Goal: Navigation & Orientation: Find specific page/section

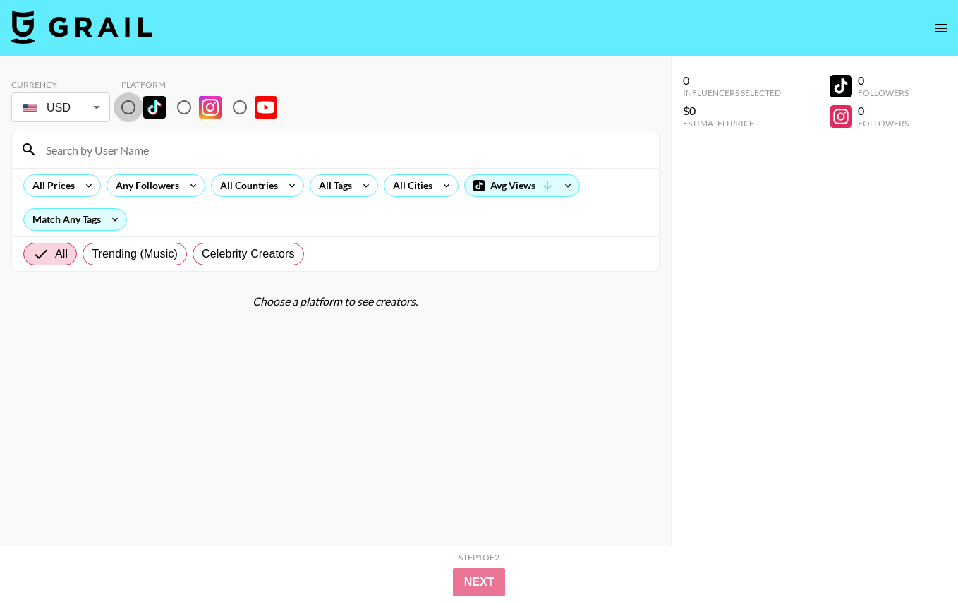
click at [131, 113] on input "radio" at bounding box center [129, 107] width 30 height 30
radio input "true"
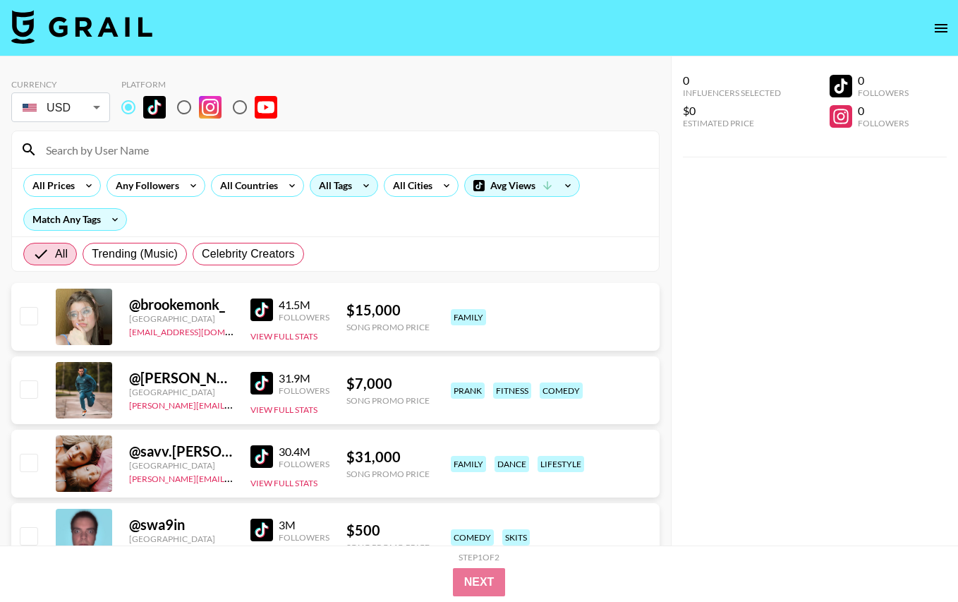
click at [334, 189] on div "All Tags" at bounding box center [332, 185] width 44 height 21
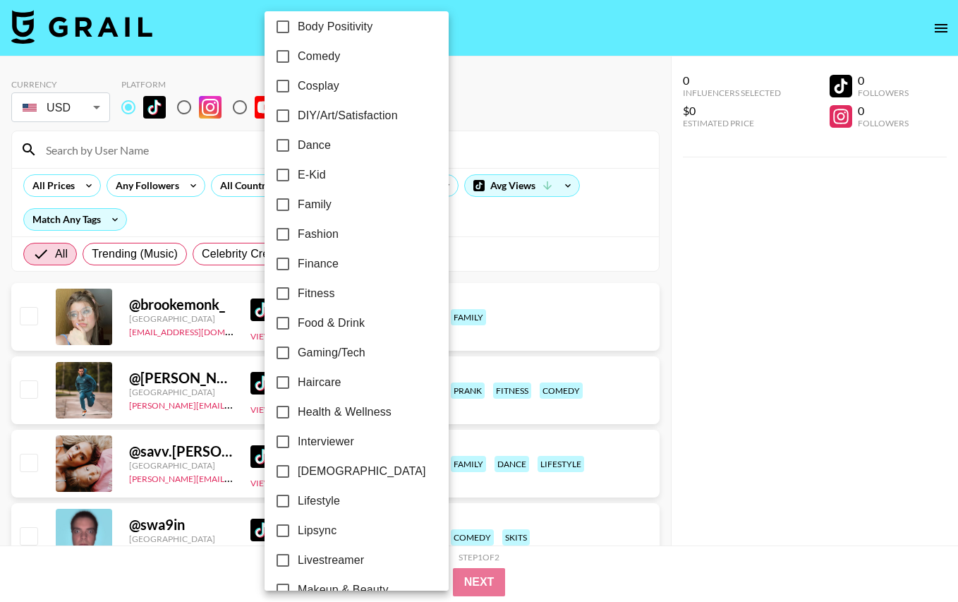
scroll to position [212, 0]
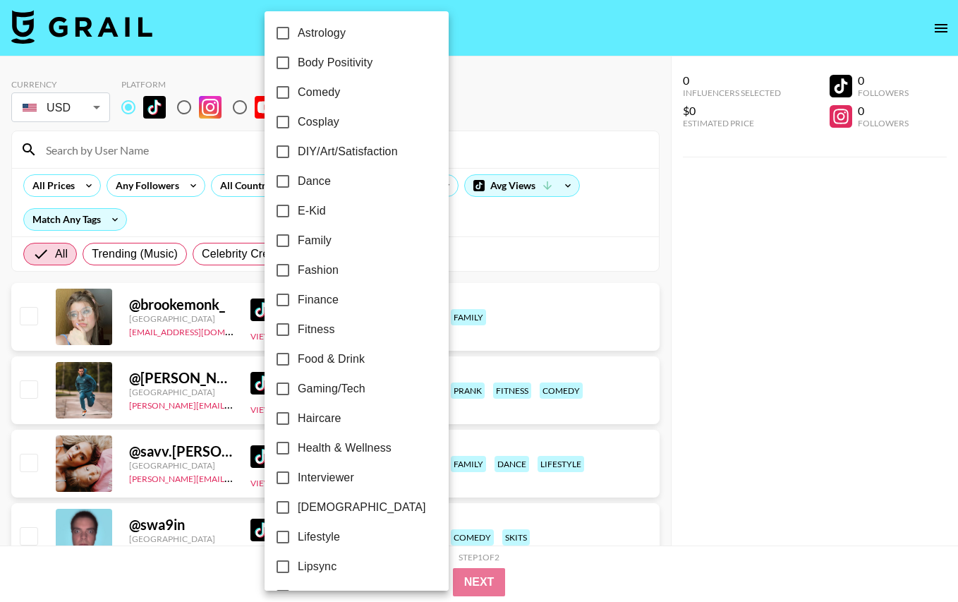
click at [505, 223] on div at bounding box center [479, 301] width 958 height 602
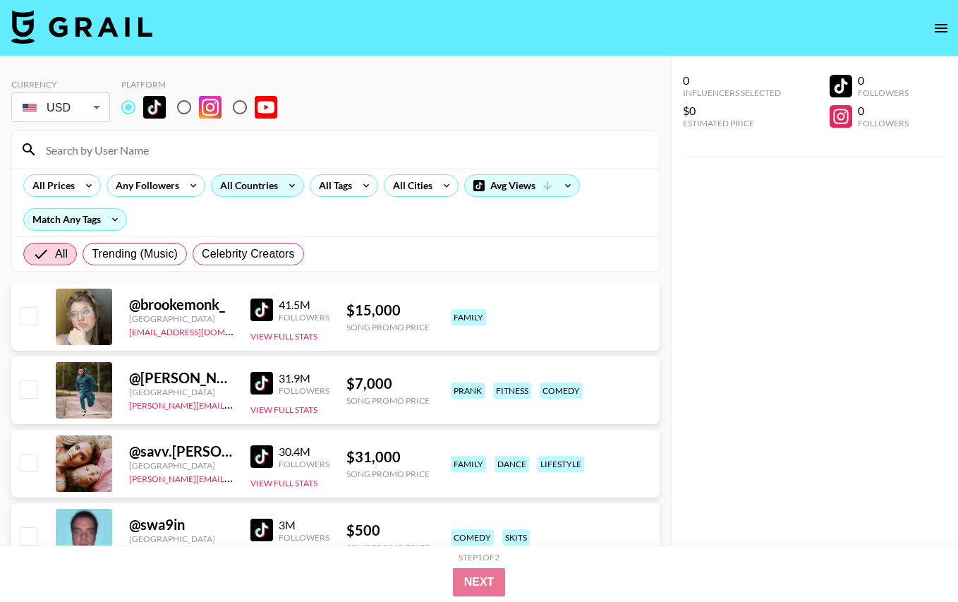
click at [241, 188] on div "All Countries" at bounding box center [246, 185] width 69 height 21
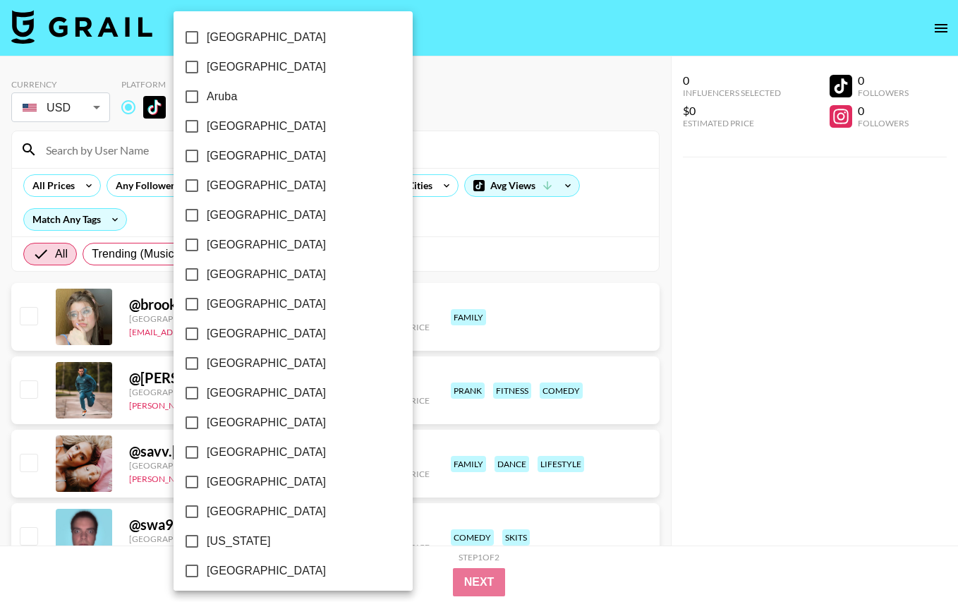
click at [191, 69] on input "[GEOGRAPHIC_DATA]" at bounding box center [192, 67] width 30 height 30
checkbox input "true"
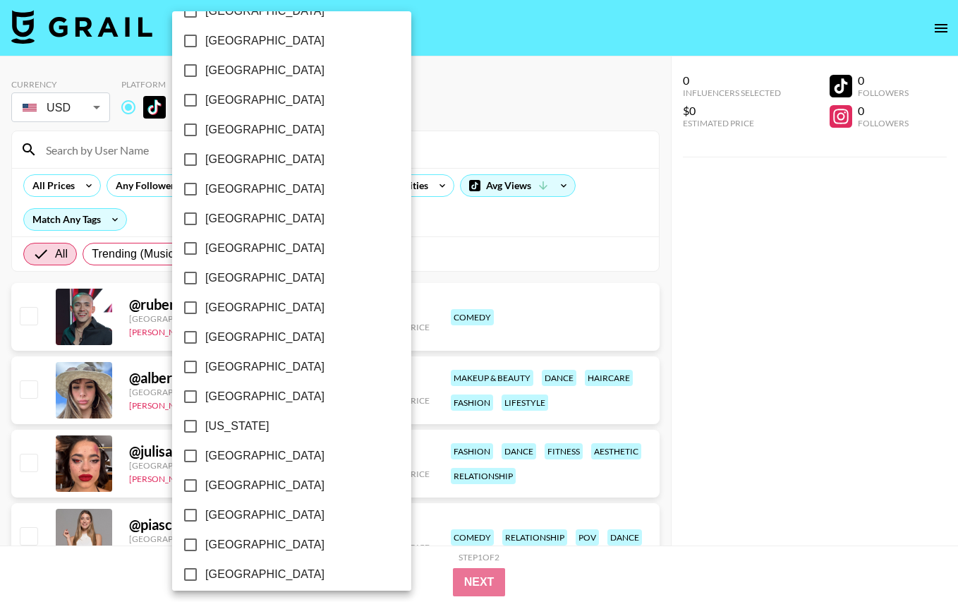
scroll to position [119, 0]
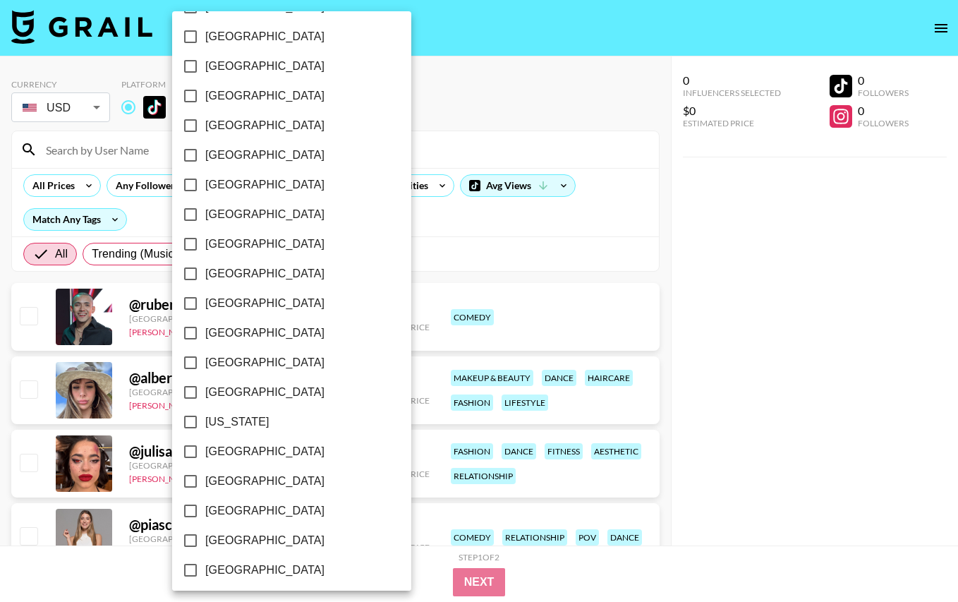
click at [193, 186] on input "[GEOGRAPHIC_DATA]" at bounding box center [191, 185] width 30 height 30
checkbox input "true"
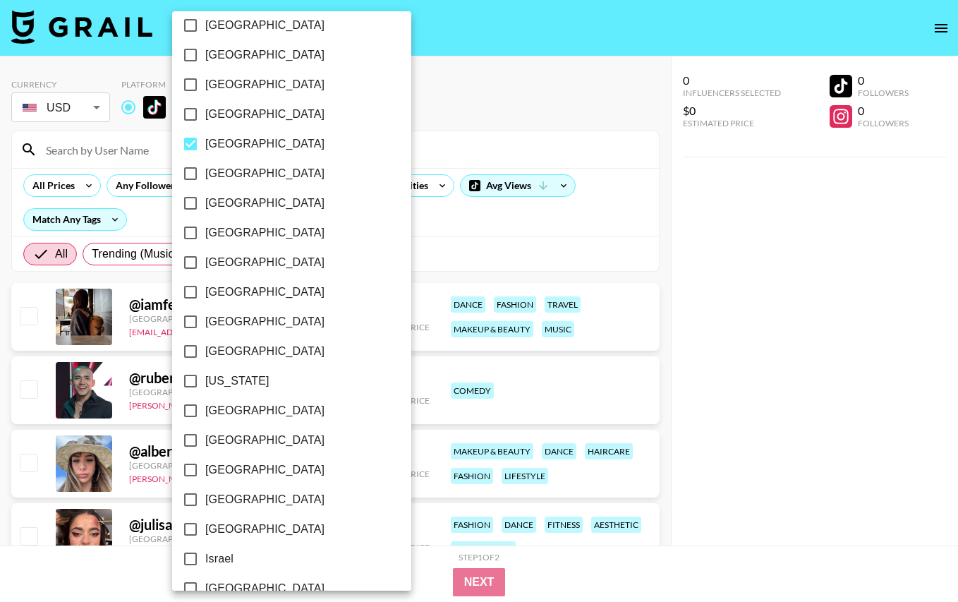
scroll to position [176, 0]
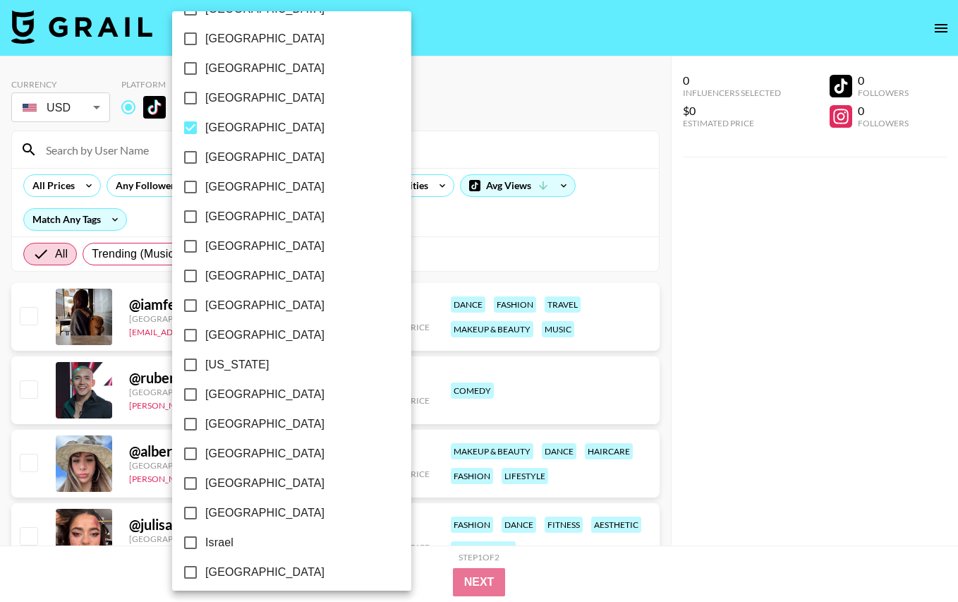
click at [192, 187] on input "[GEOGRAPHIC_DATA]" at bounding box center [191, 187] width 30 height 30
checkbox input "true"
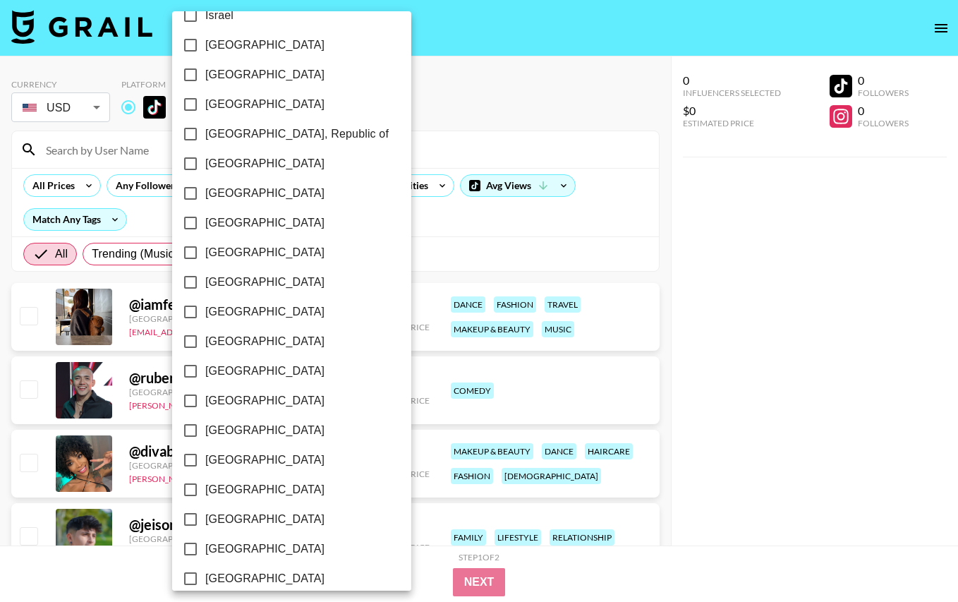
scroll to position [705, 0]
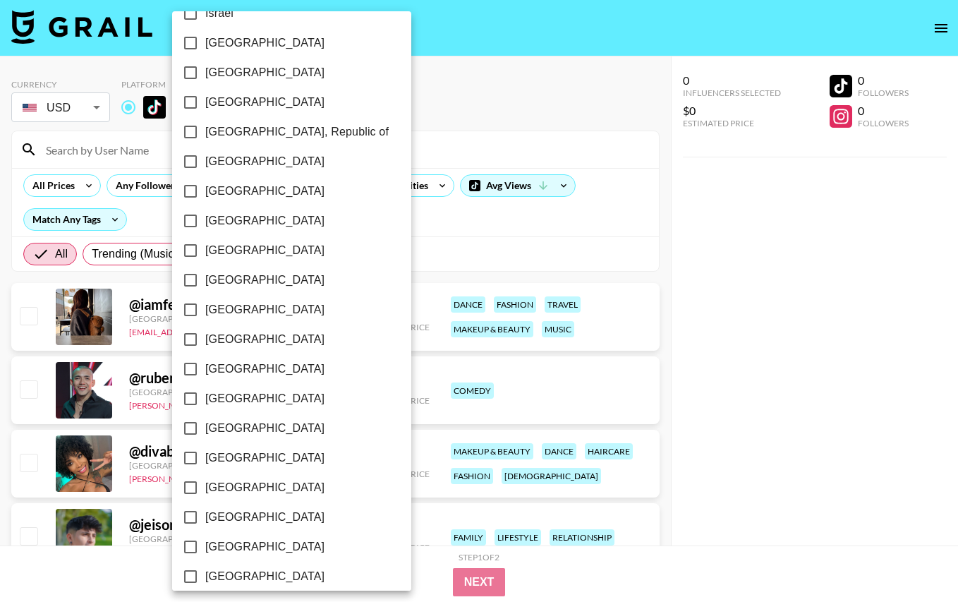
click at [190, 214] on input "[GEOGRAPHIC_DATA]" at bounding box center [191, 221] width 30 height 30
checkbox input "true"
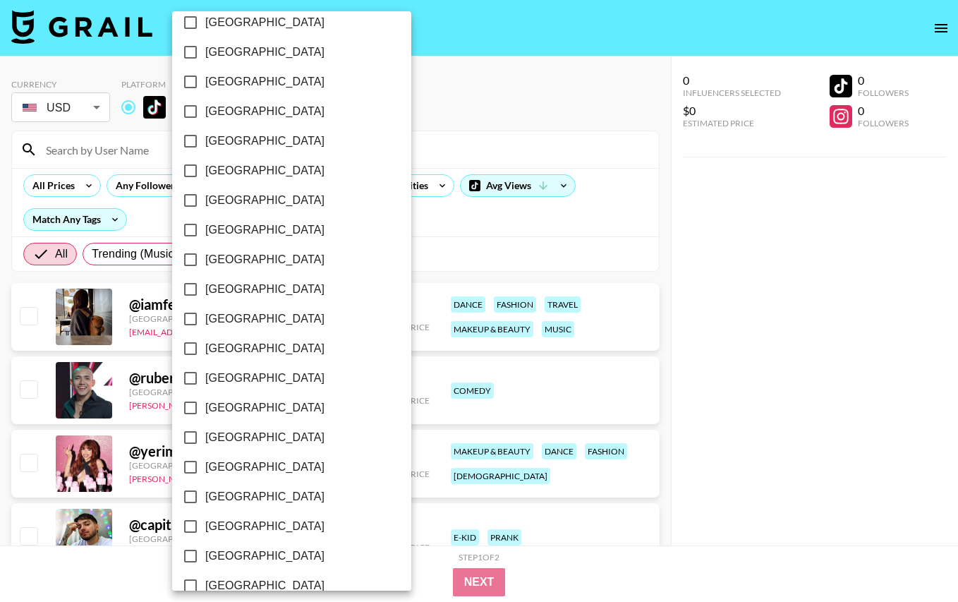
scroll to position [909, 0]
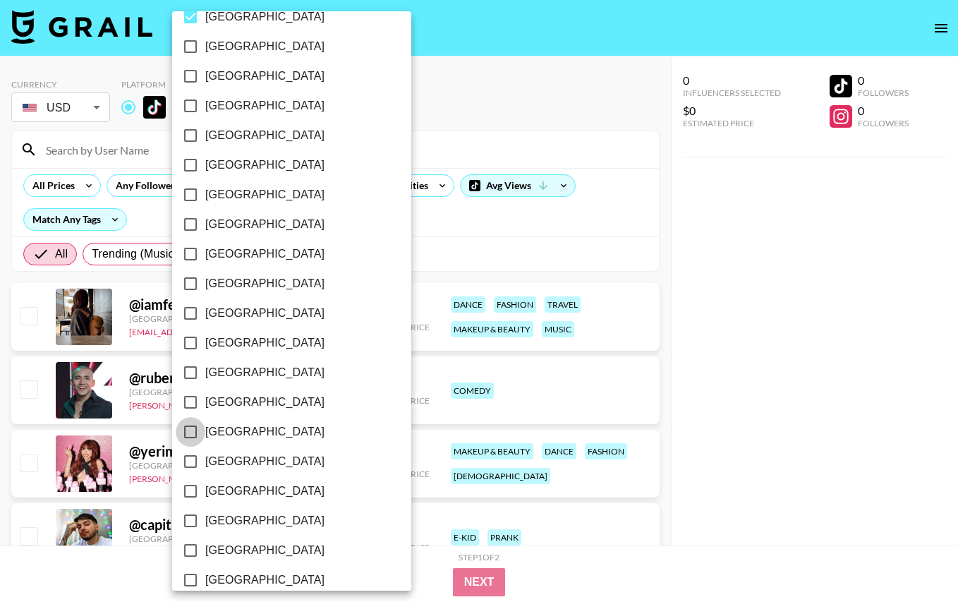
click at [187, 425] on input "[GEOGRAPHIC_DATA]" at bounding box center [191, 432] width 30 height 30
checkbox input "true"
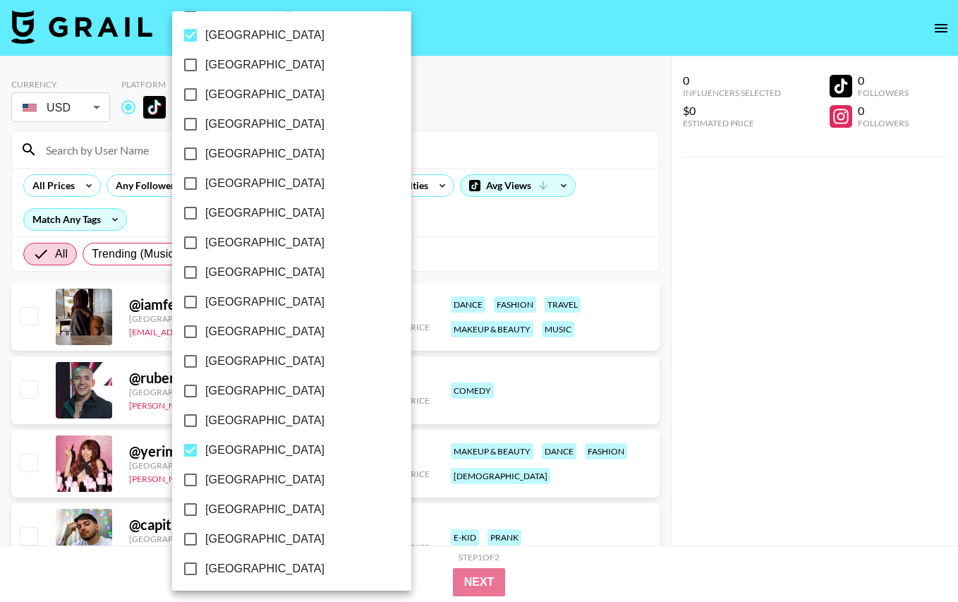
scroll to position [887, 0]
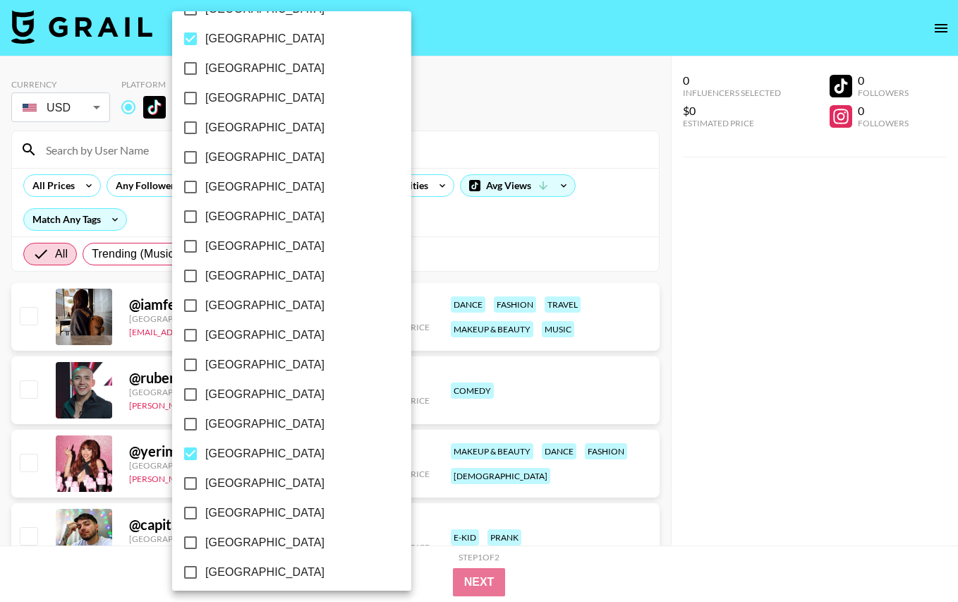
click at [474, 238] on div at bounding box center [479, 301] width 958 height 602
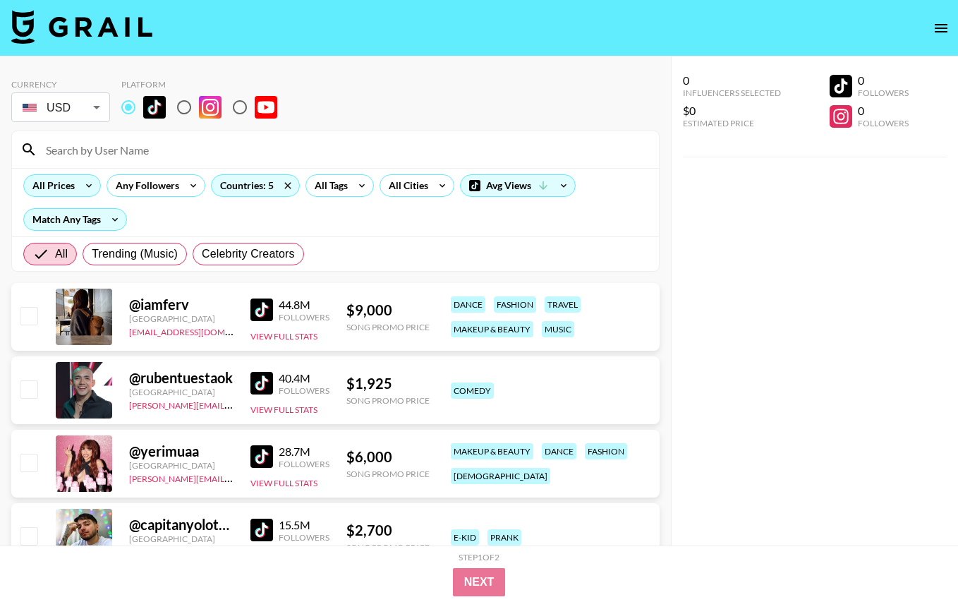
click at [80, 184] on icon at bounding box center [89, 185] width 23 height 21
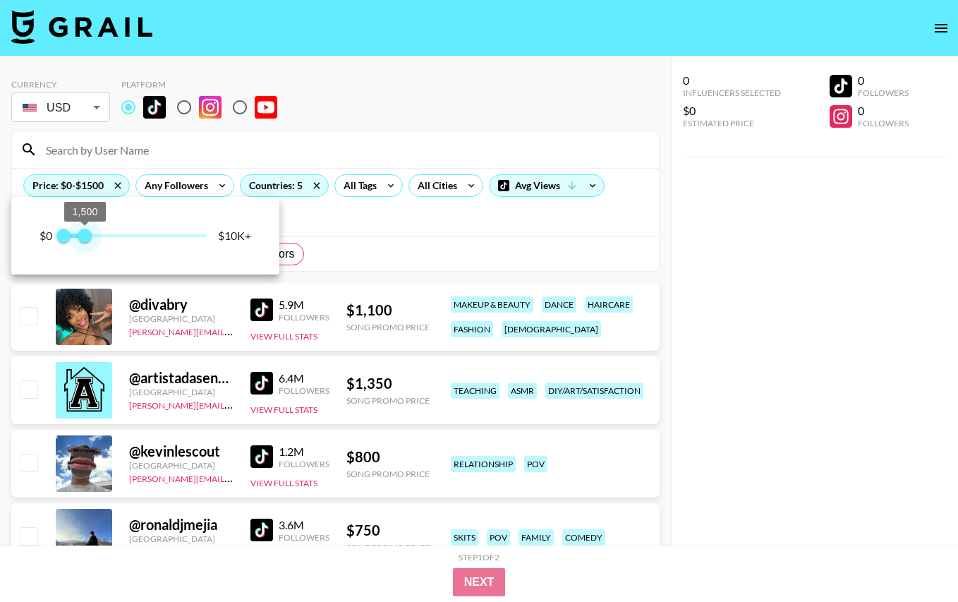
type input "1750"
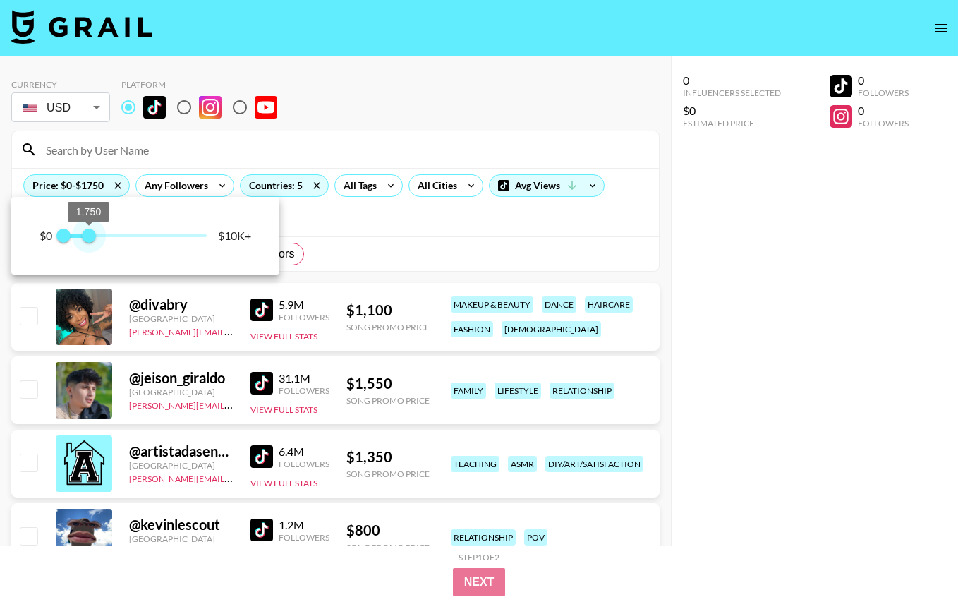
drag, startPoint x: 208, startPoint y: 235, endPoint x: 90, endPoint y: 236, distance: 117.8
click at [90, 236] on span "1,750" at bounding box center [89, 236] width 14 height 14
click at [635, 249] on div at bounding box center [479, 301] width 958 height 602
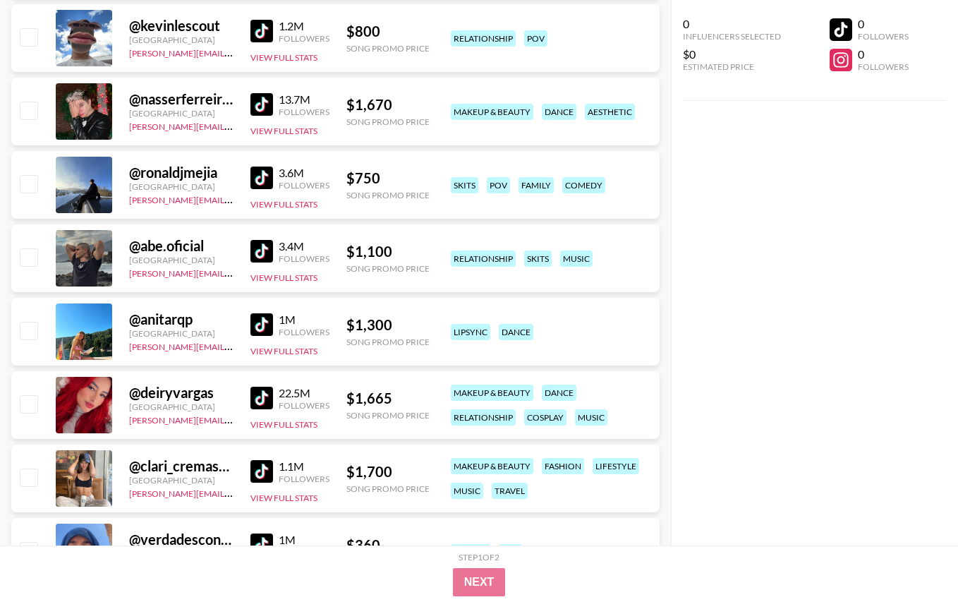
scroll to position [513, 0]
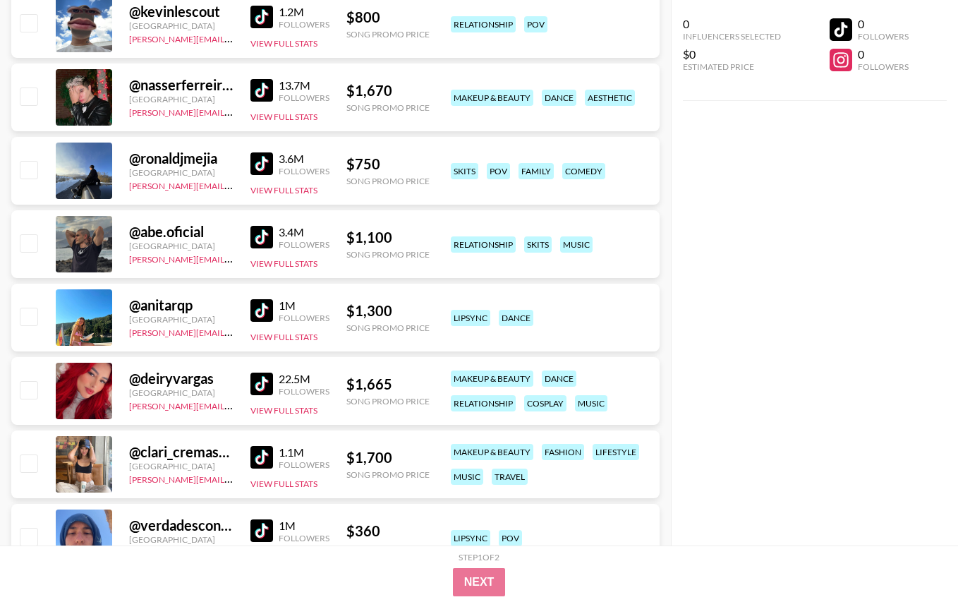
click at [268, 382] on img at bounding box center [261, 383] width 23 height 23
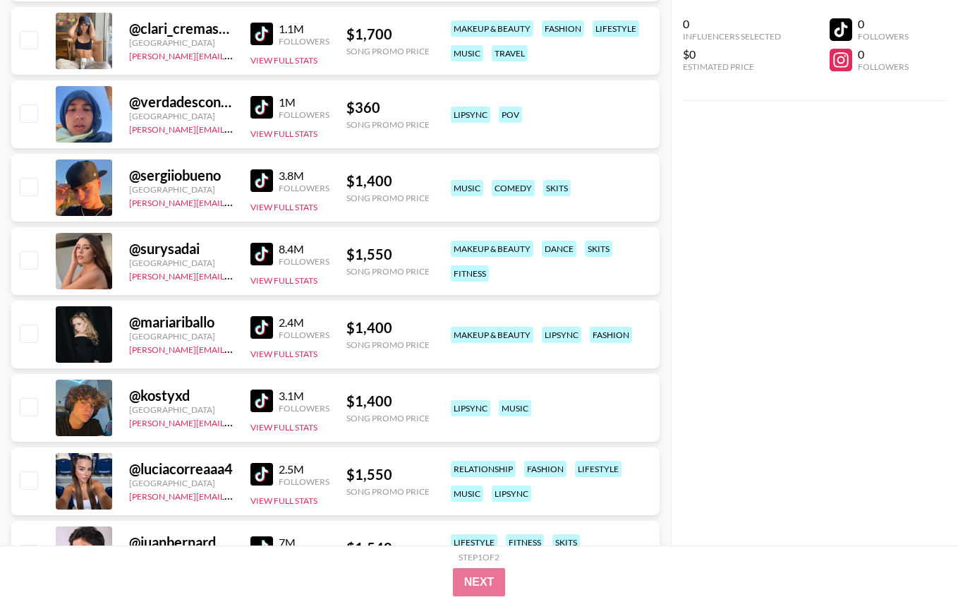
scroll to position [1015, 0]
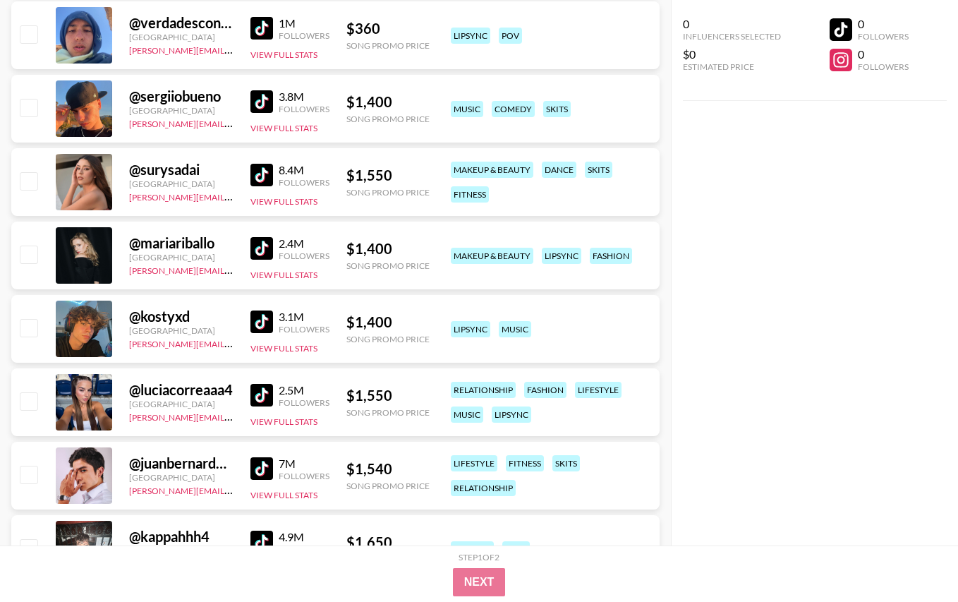
click at [261, 319] on img at bounding box center [261, 321] width 23 height 23
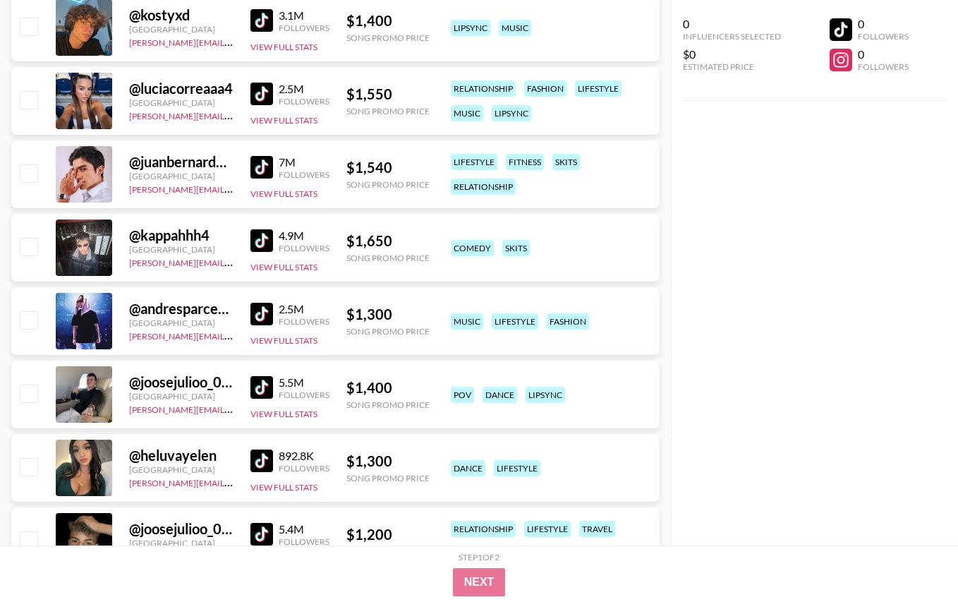
scroll to position [1369, 0]
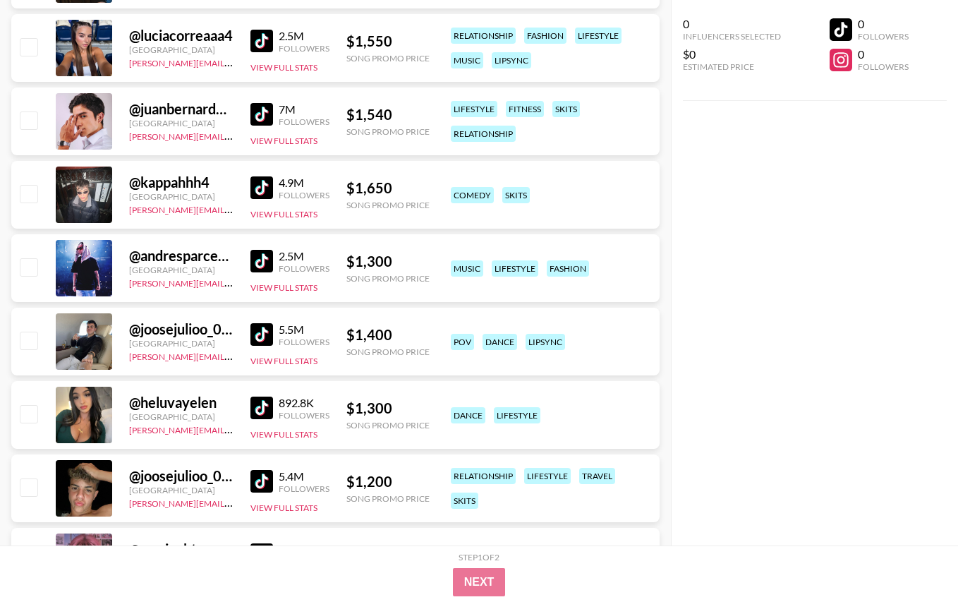
click at [260, 402] on img at bounding box center [261, 407] width 23 height 23
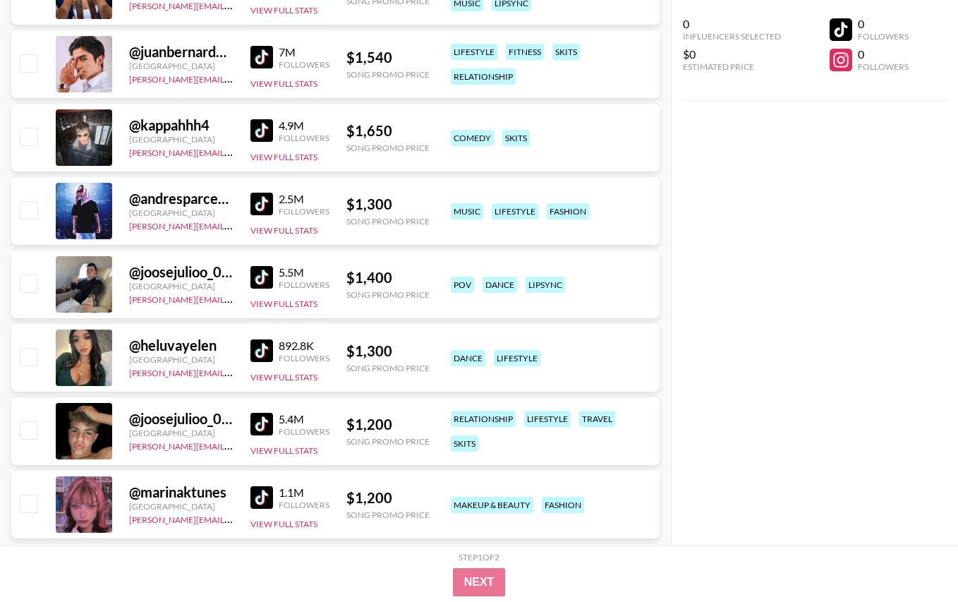
scroll to position [1435, 0]
